Goal: Transaction & Acquisition: Purchase product/service

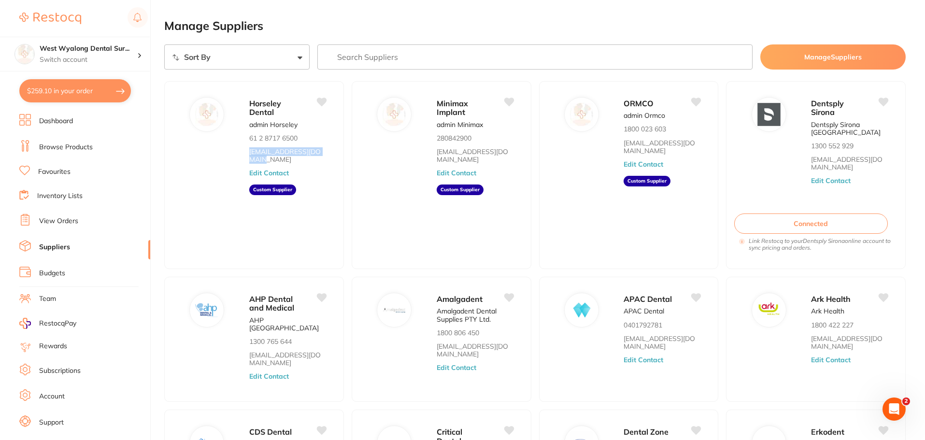
scroll to position [16, 0]
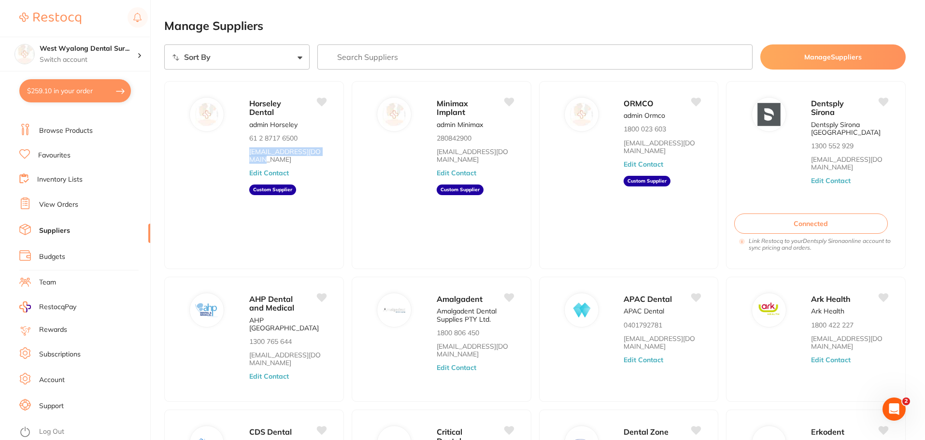
click at [78, 99] on button "$259.10 in your order" at bounding box center [75, 90] width 112 height 23
checkbox input "true"
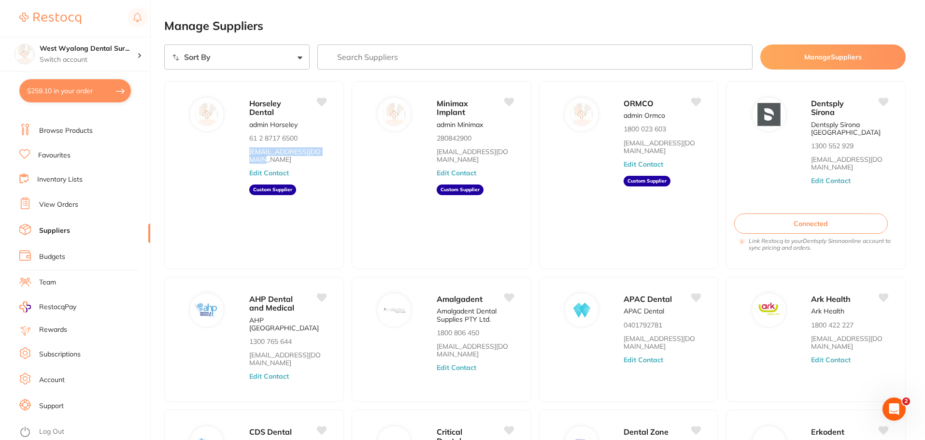
checkbox input "true"
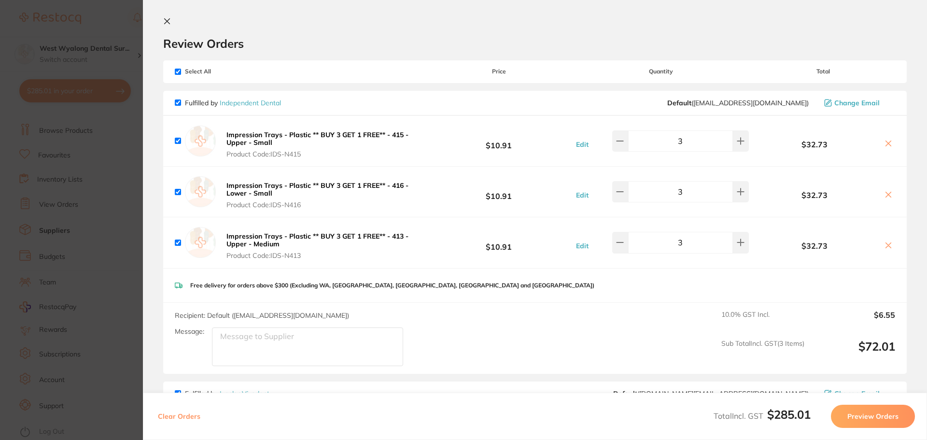
scroll to position [0, 0]
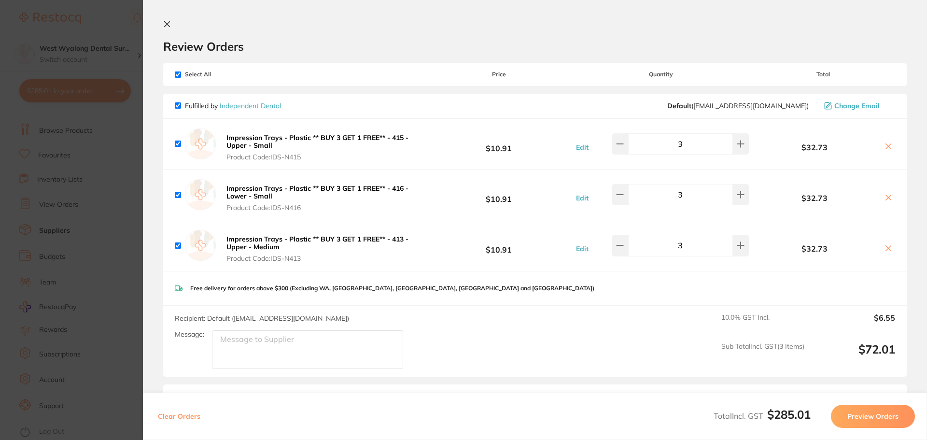
click at [164, 24] on icon at bounding box center [167, 24] width 8 height 8
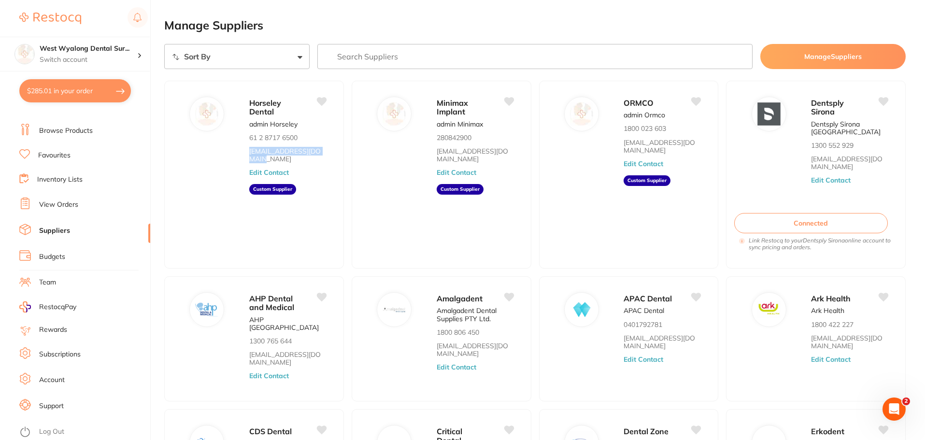
click at [53, 98] on button "$285.01 in your order" at bounding box center [75, 90] width 112 height 23
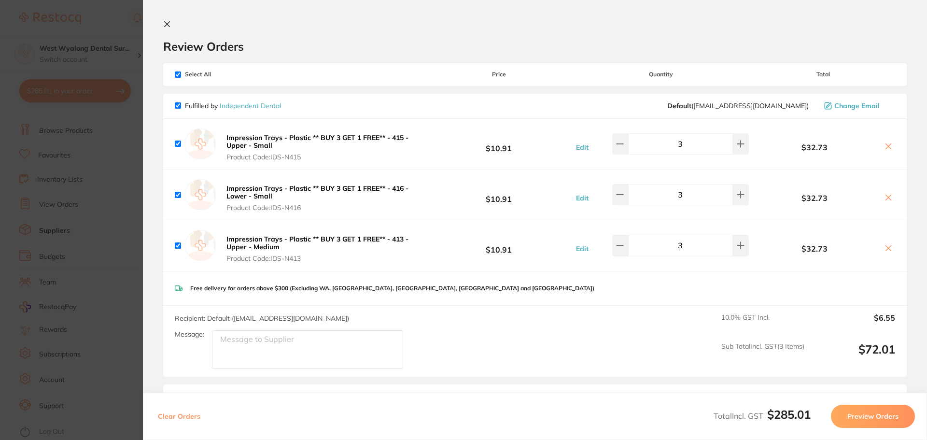
click at [172, 22] on button at bounding box center [169, 24] width 12 height 9
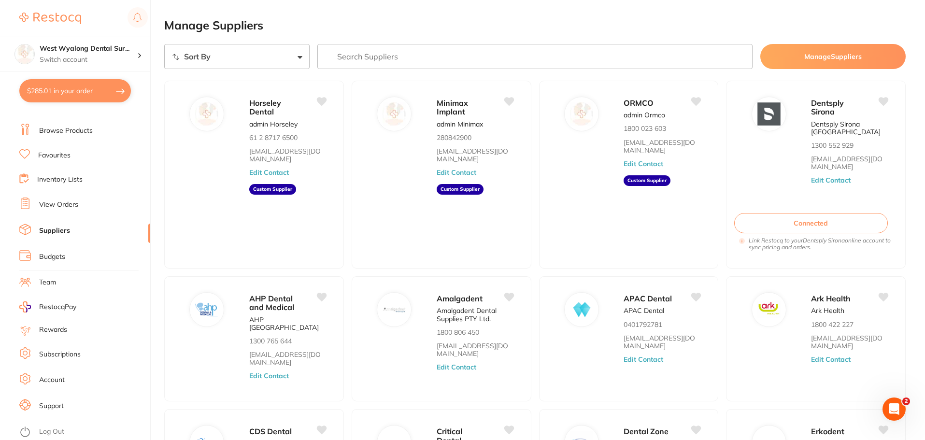
click at [53, 156] on link "Favourites" at bounding box center [54, 156] width 32 height 10
